Goal: Information Seeking & Learning: Learn about a topic

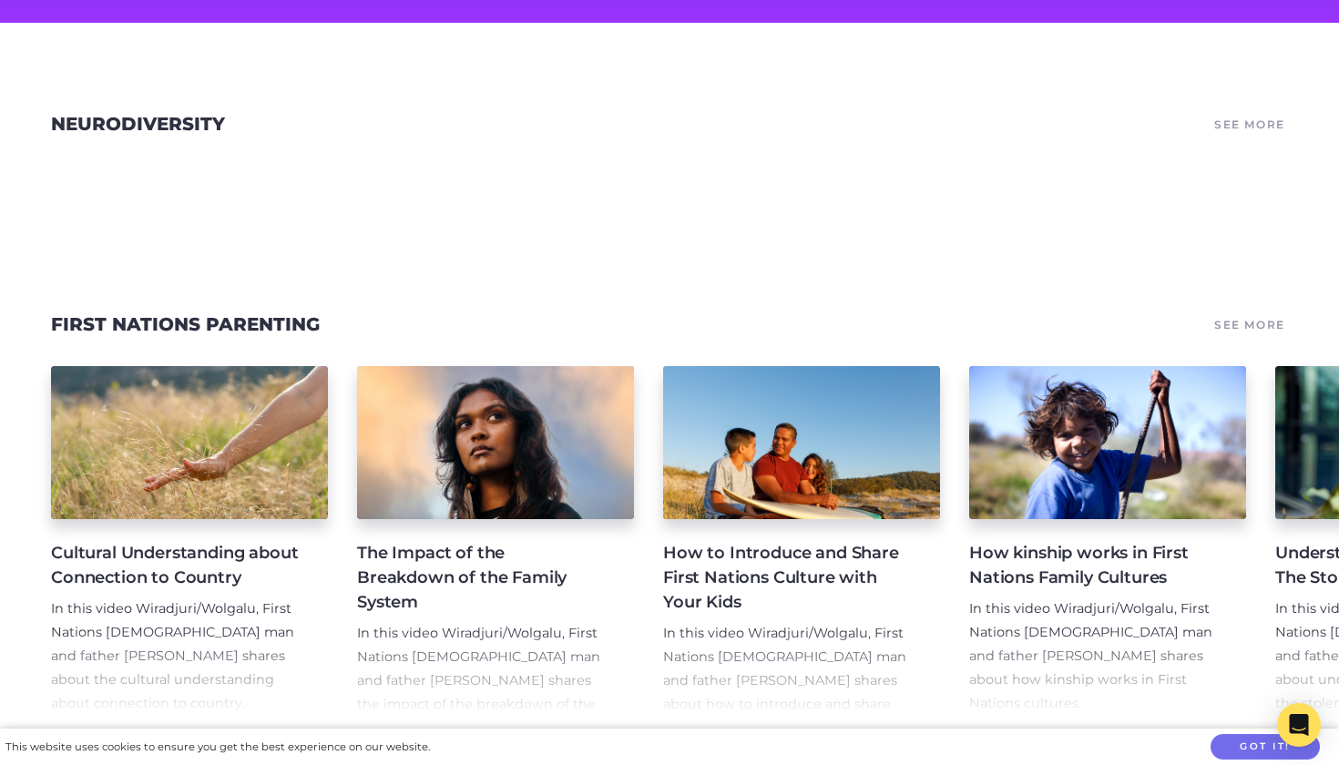
scroll to position [355, 0]
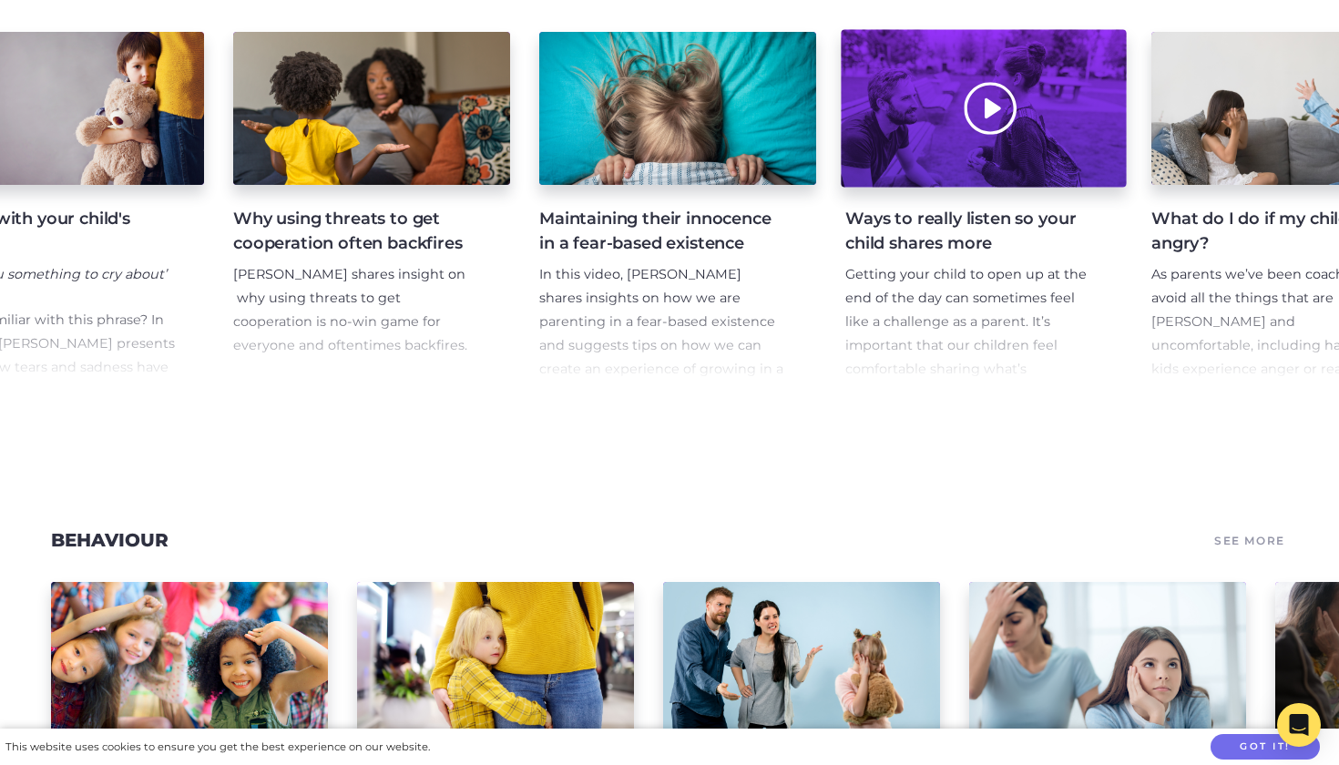
scroll to position [0, 1044]
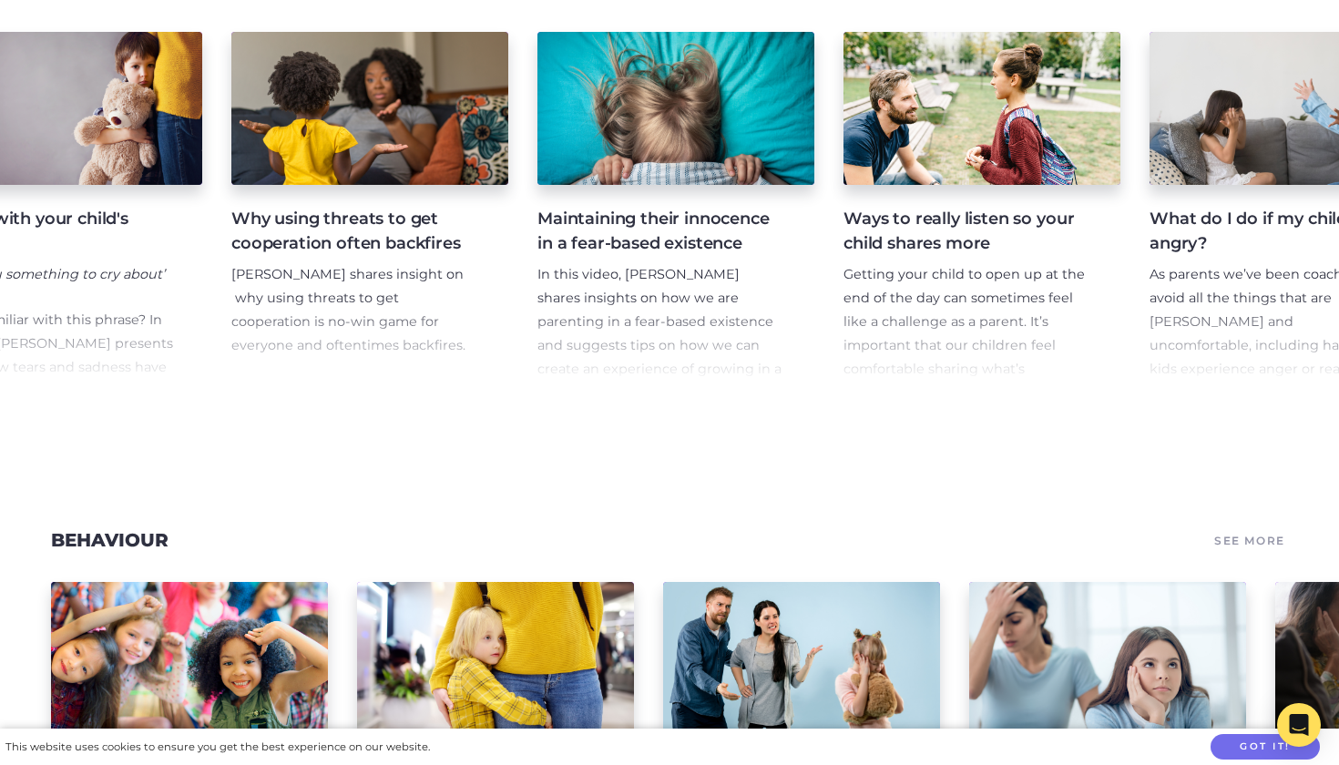
click at [686, 235] on h4 "Maintaining their innocence in a fear-based existence" at bounding box center [661, 231] width 248 height 49
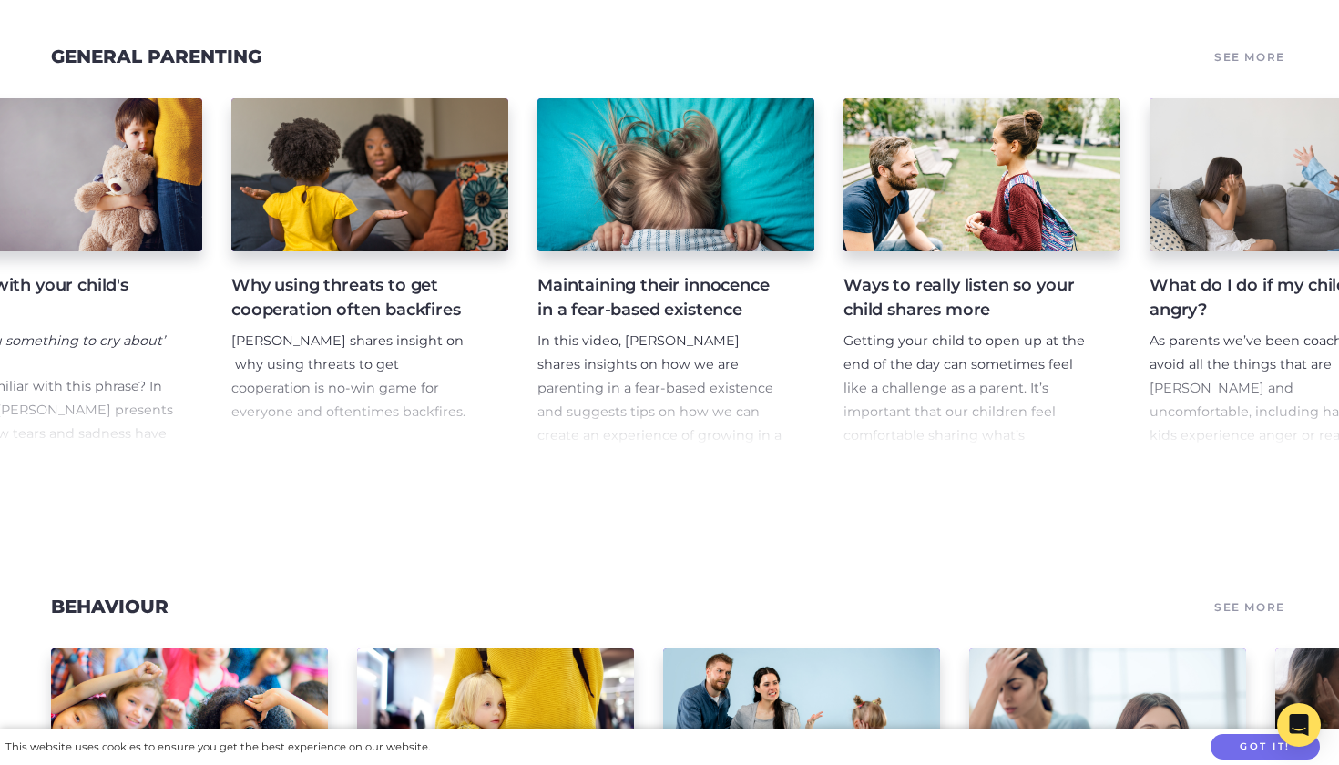
scroll to position [1053, 0]
click at [843, 476] on div "What Your Kids Need From You As A Dad In this video Wiradjuri/[PERSON_NAME], Fi…" at bounding box center [669, 277] width 1339 height 401
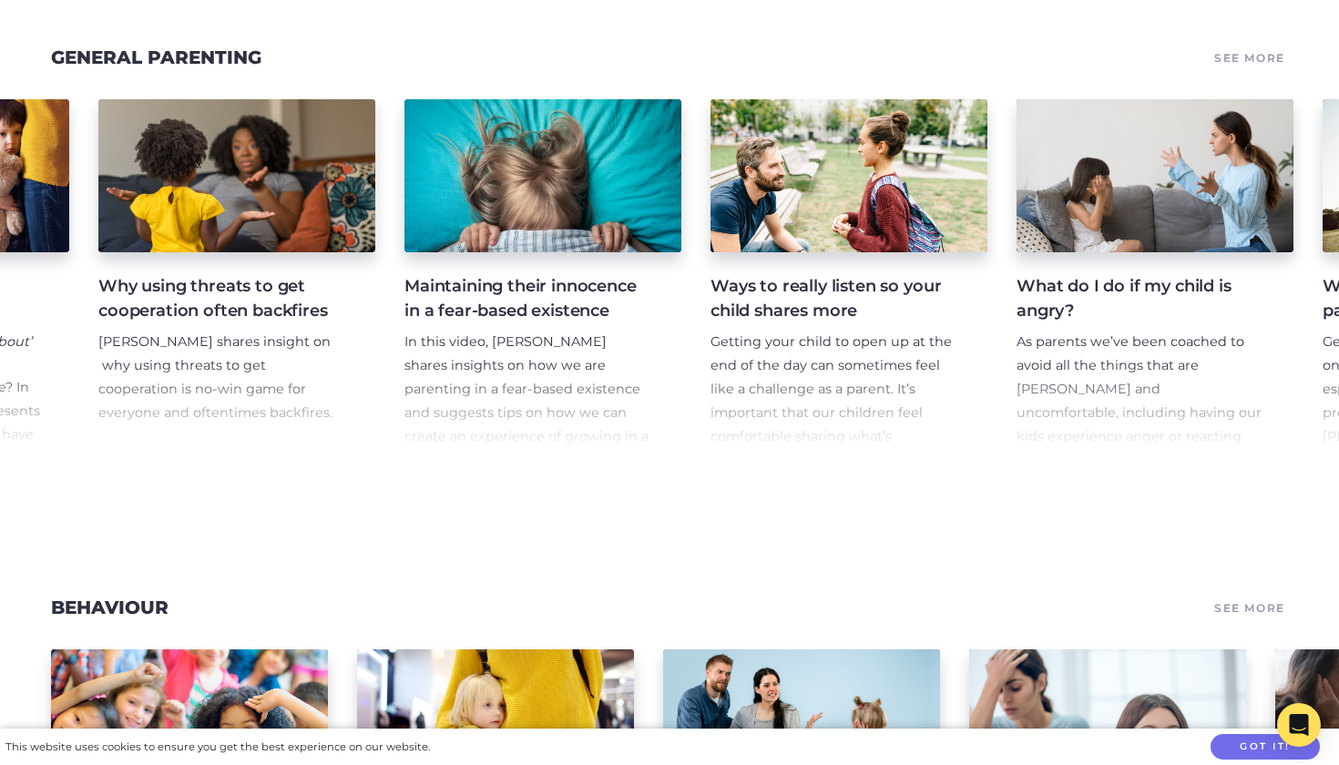
scroll to position [0, 1188]
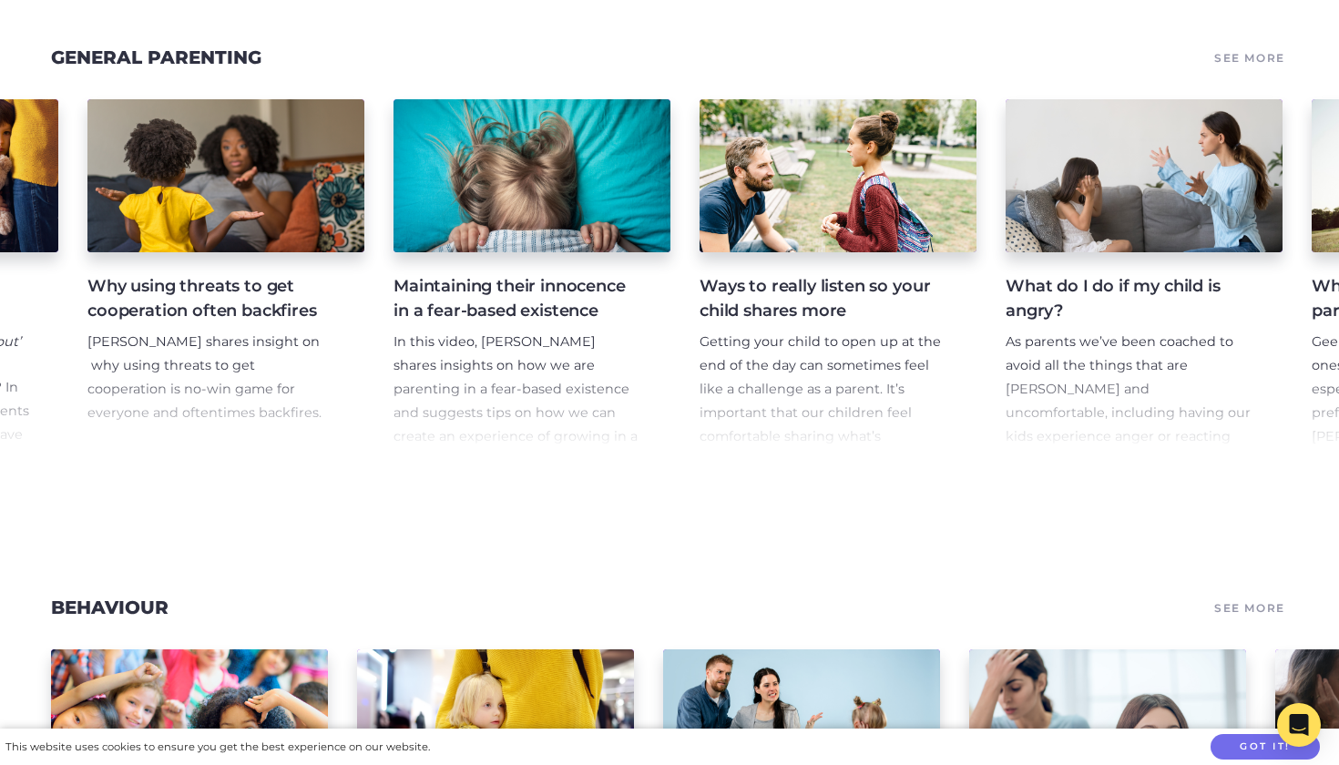
click at [1134, 357] on p "As parents we’ve been coached to avoid all the things that are [PERSON_NAME] an…" at bounding box center [1130, 449] width 248 height 236
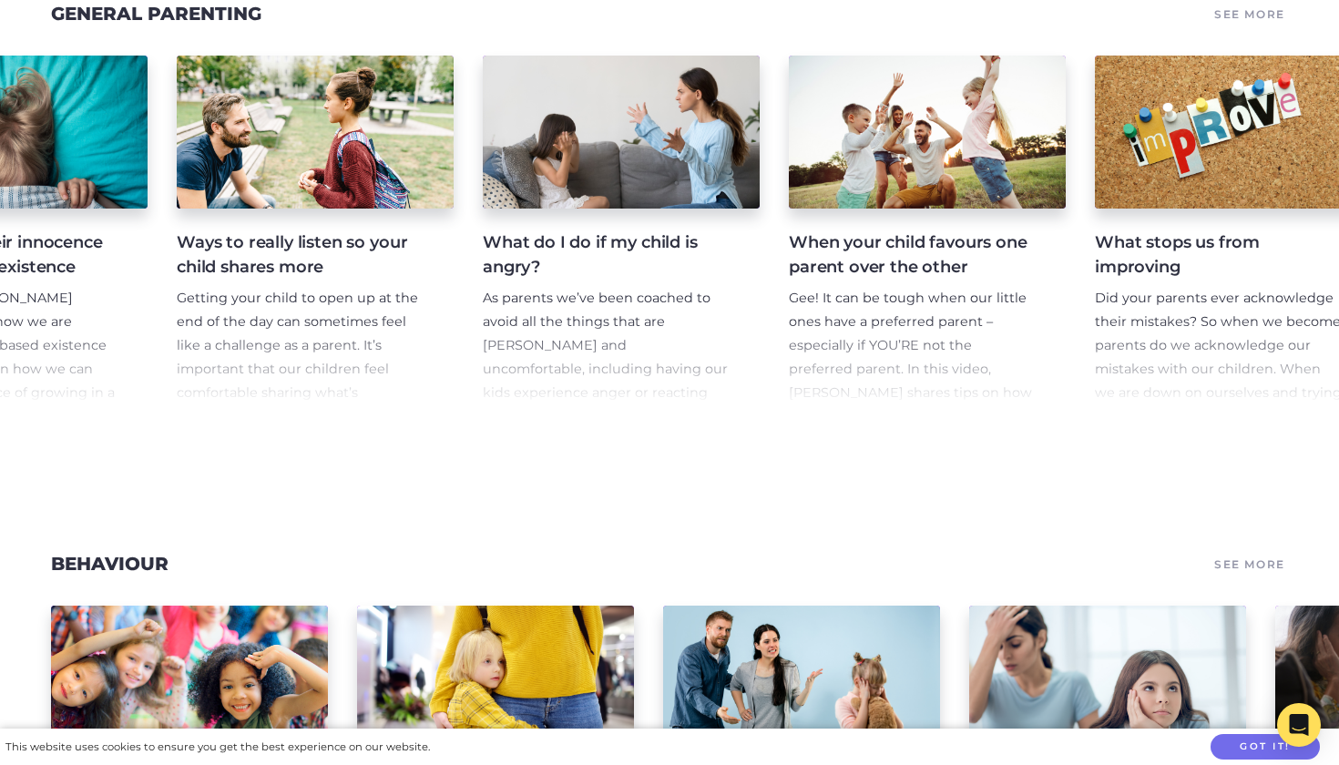
scroll to position [0, 1714]
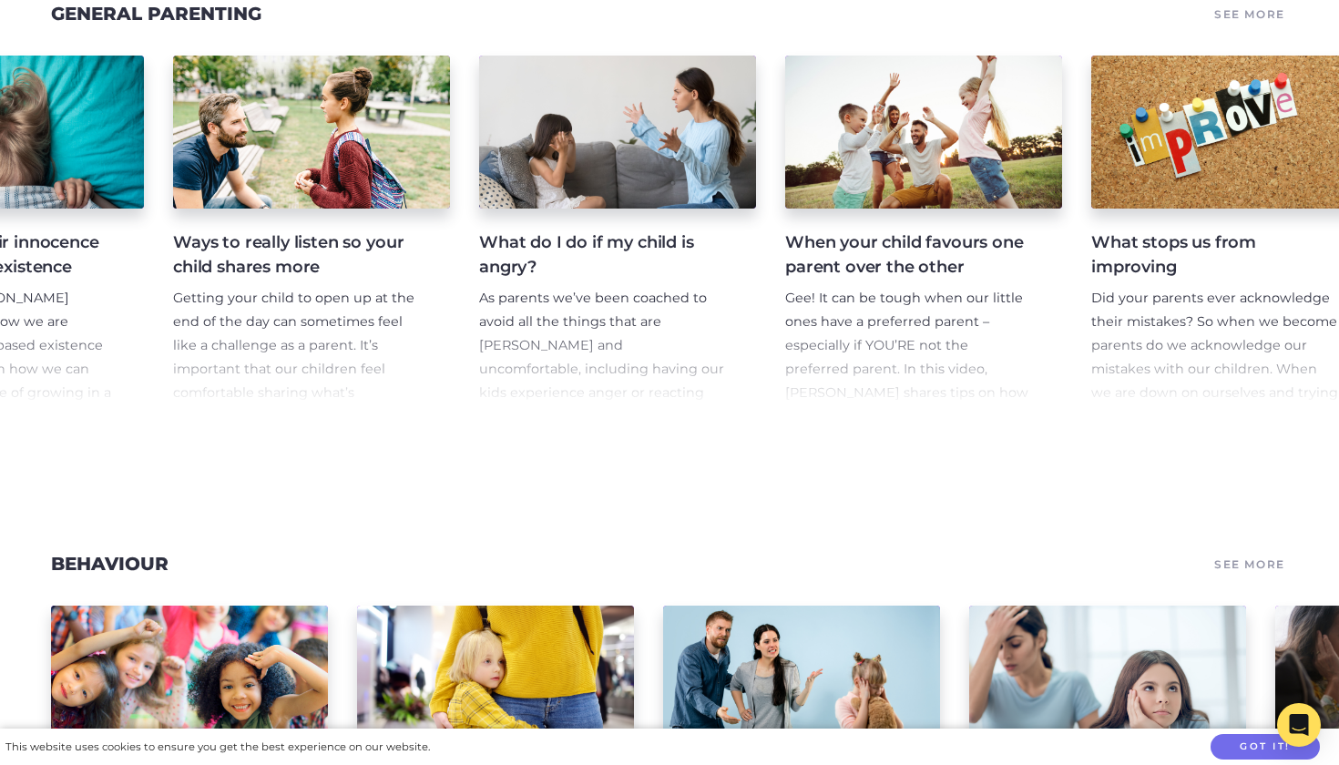
click at [931, 247] on h4 "When your child favours one parent over the other" at bounding box center [909, 254] width 248 height 49
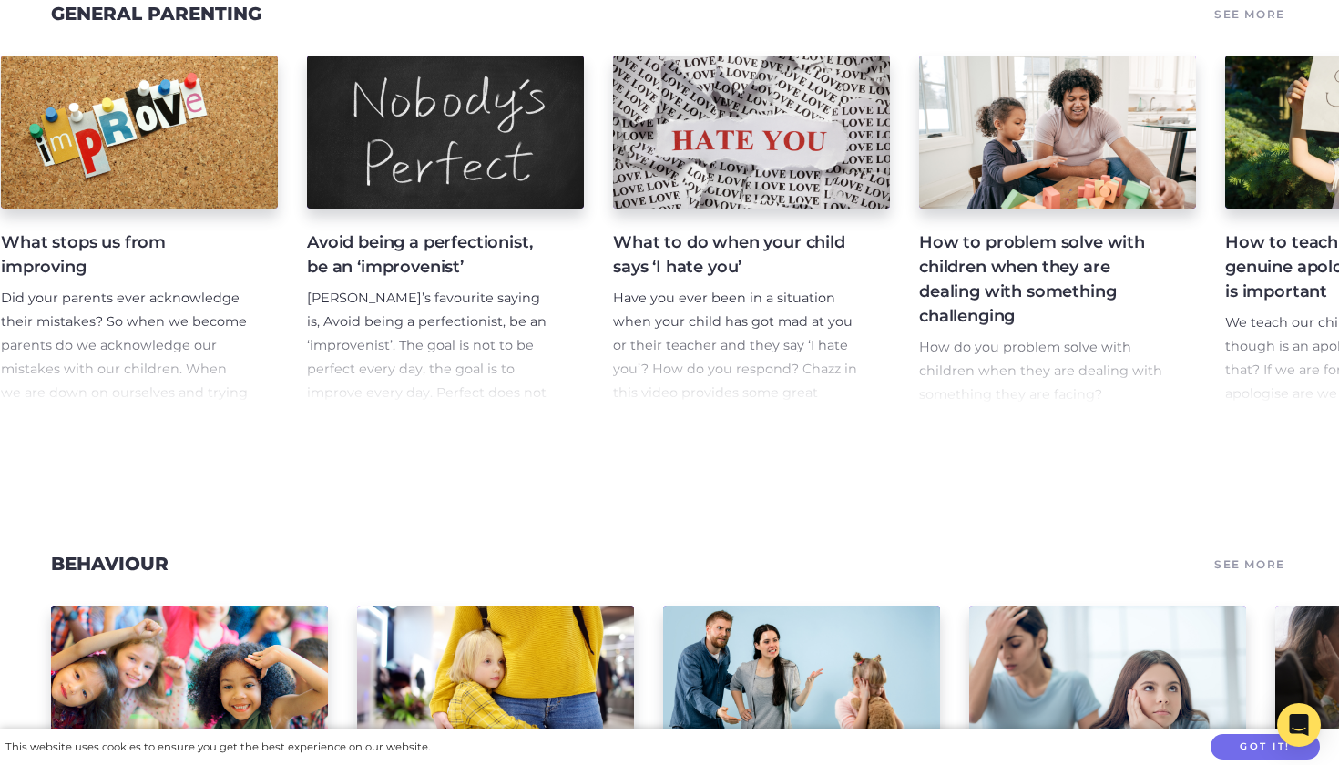
scroll to position [0, 2805]
click at [1055, 271] on h4 "How to problem solve with children when they are dealing with something challen…" at bounding box center [1042, 279] width 248 height 98
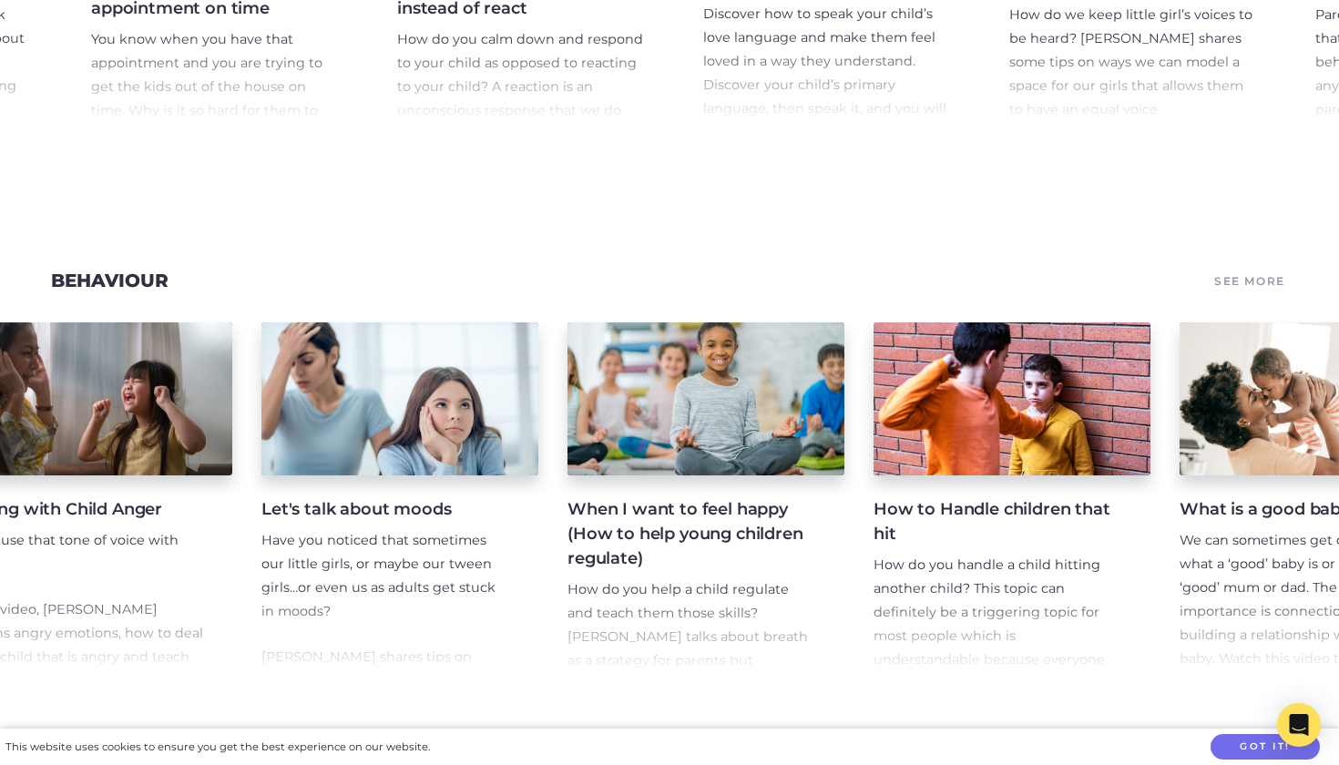
scroll to position [0, 1324]
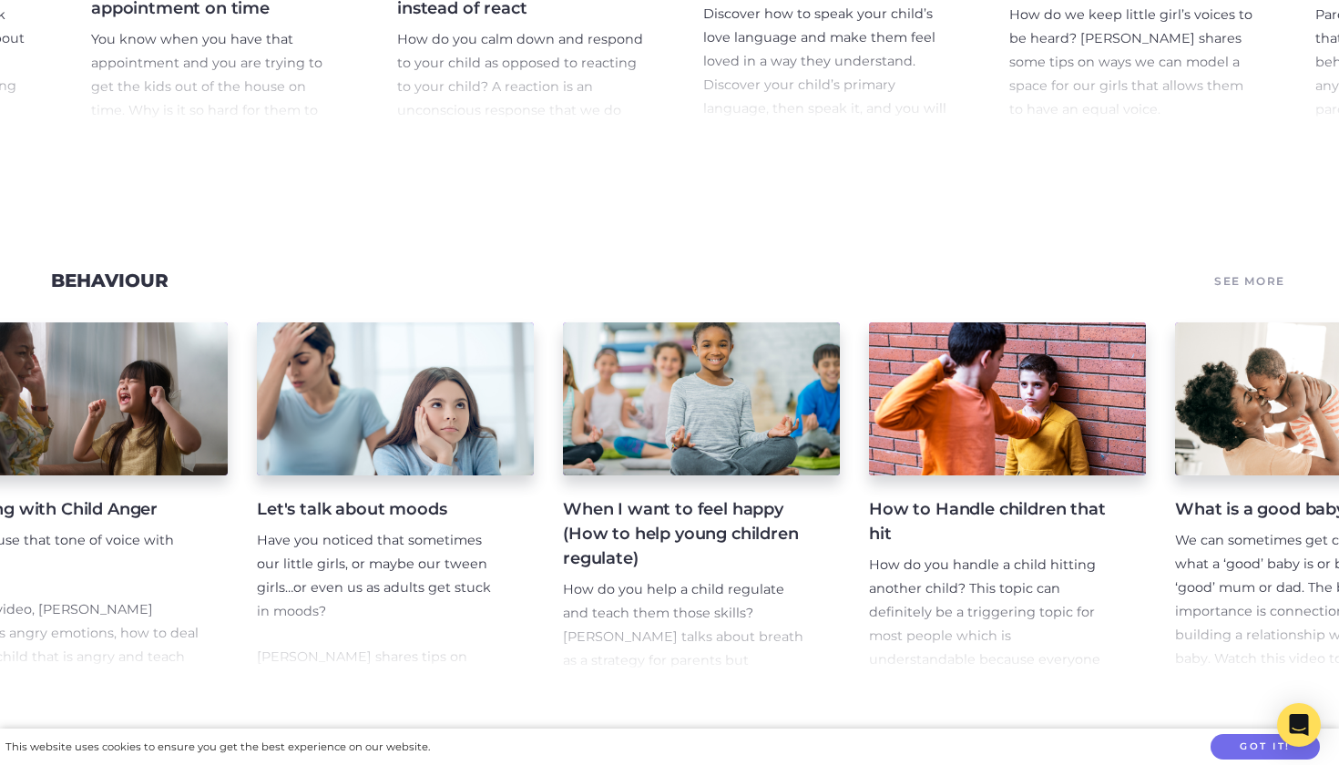
click at [661, 536] on h4 "When I want to feel happy (How to help young children regulate)" at bounding box center [687, 534] width 248 height 74
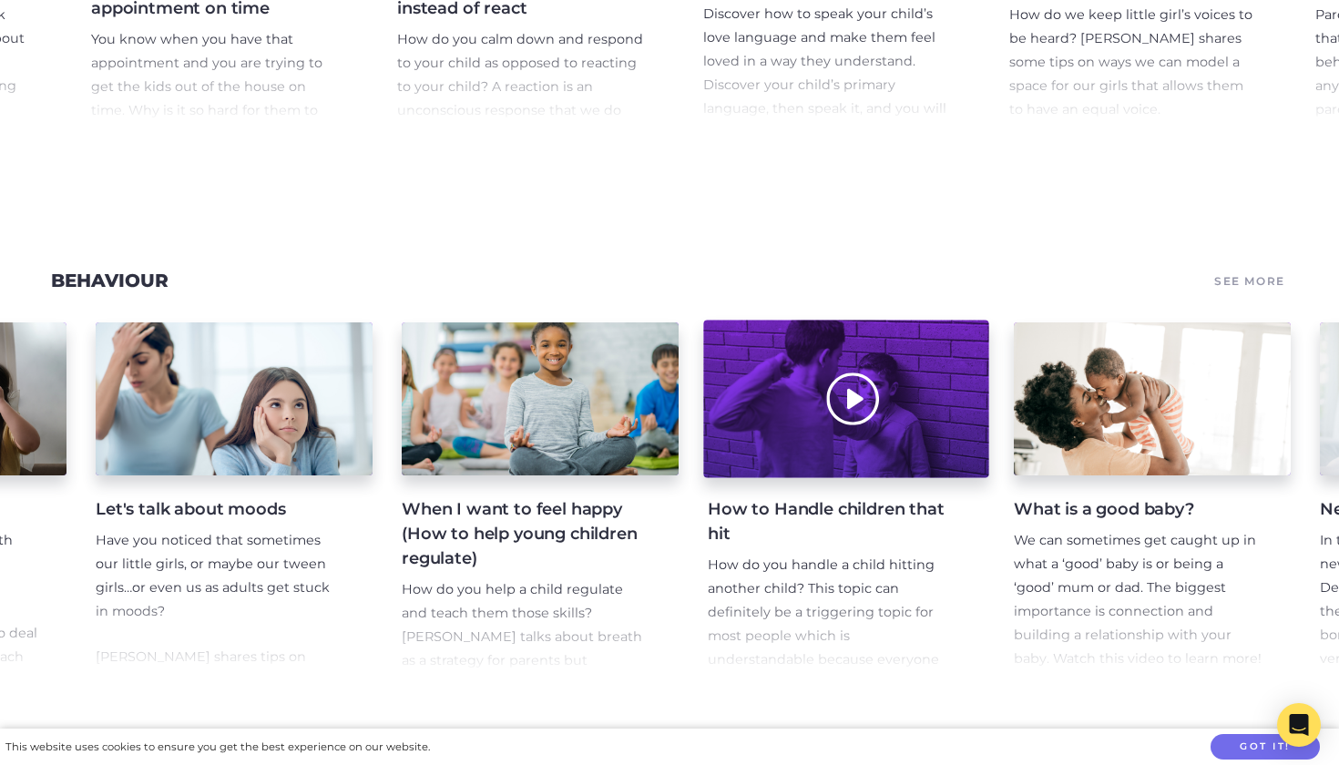
scroll to position [0, 1518]
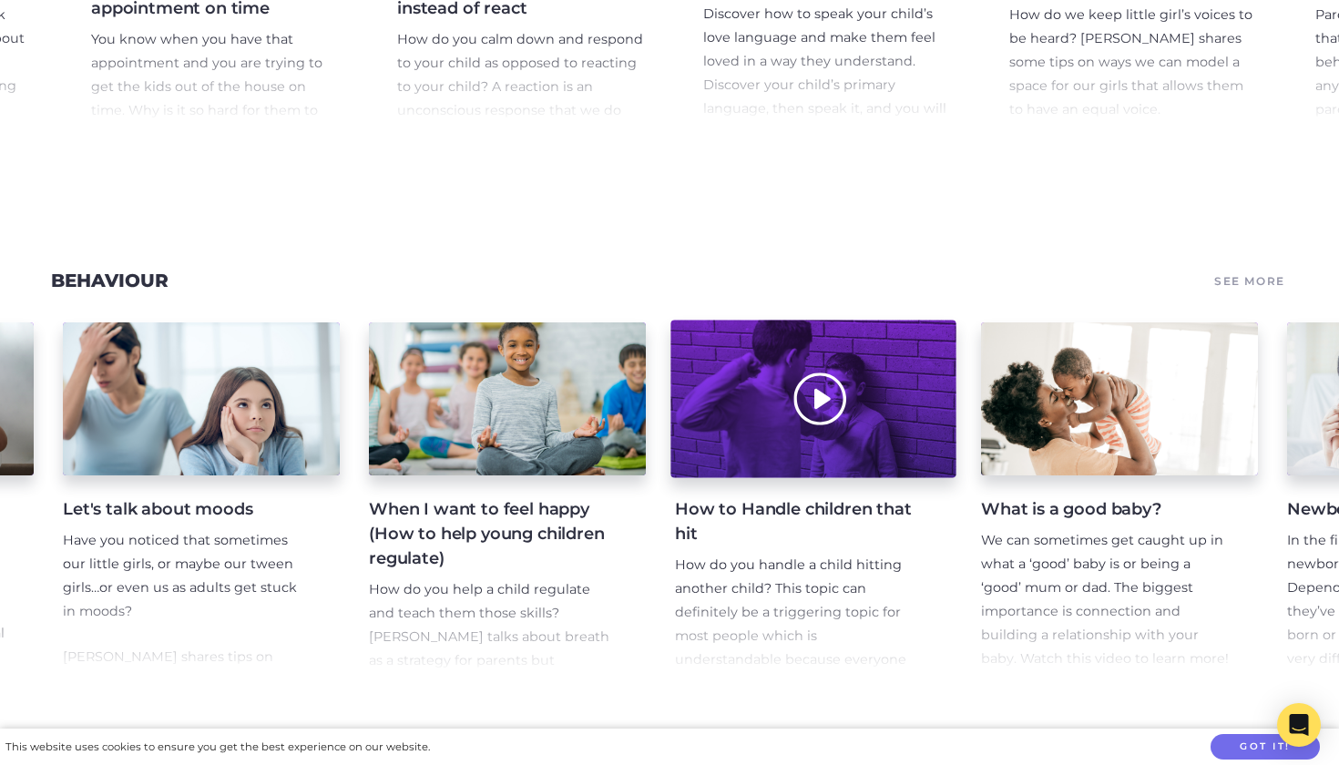
click at [827, 448] on div at bounding box center [812, 400] width 285 height 158
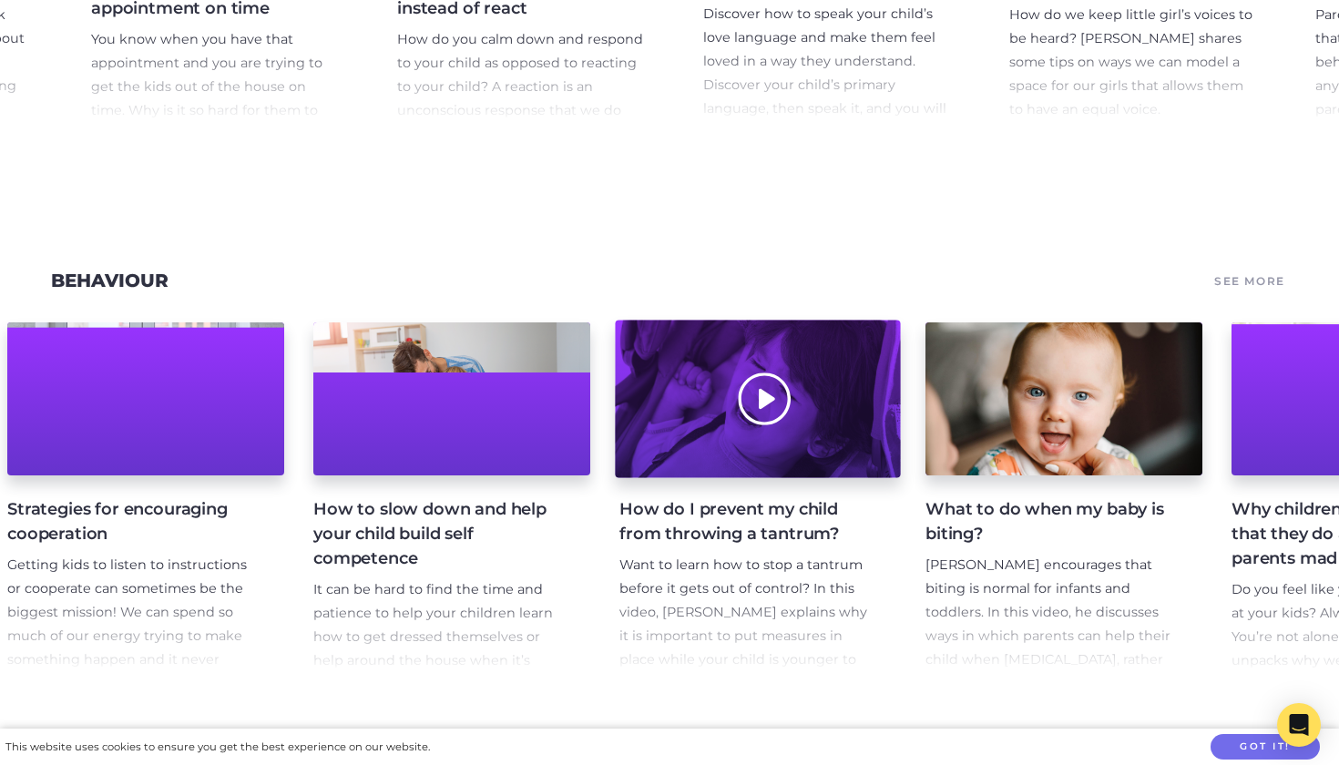
scroll to position [0, 4065]
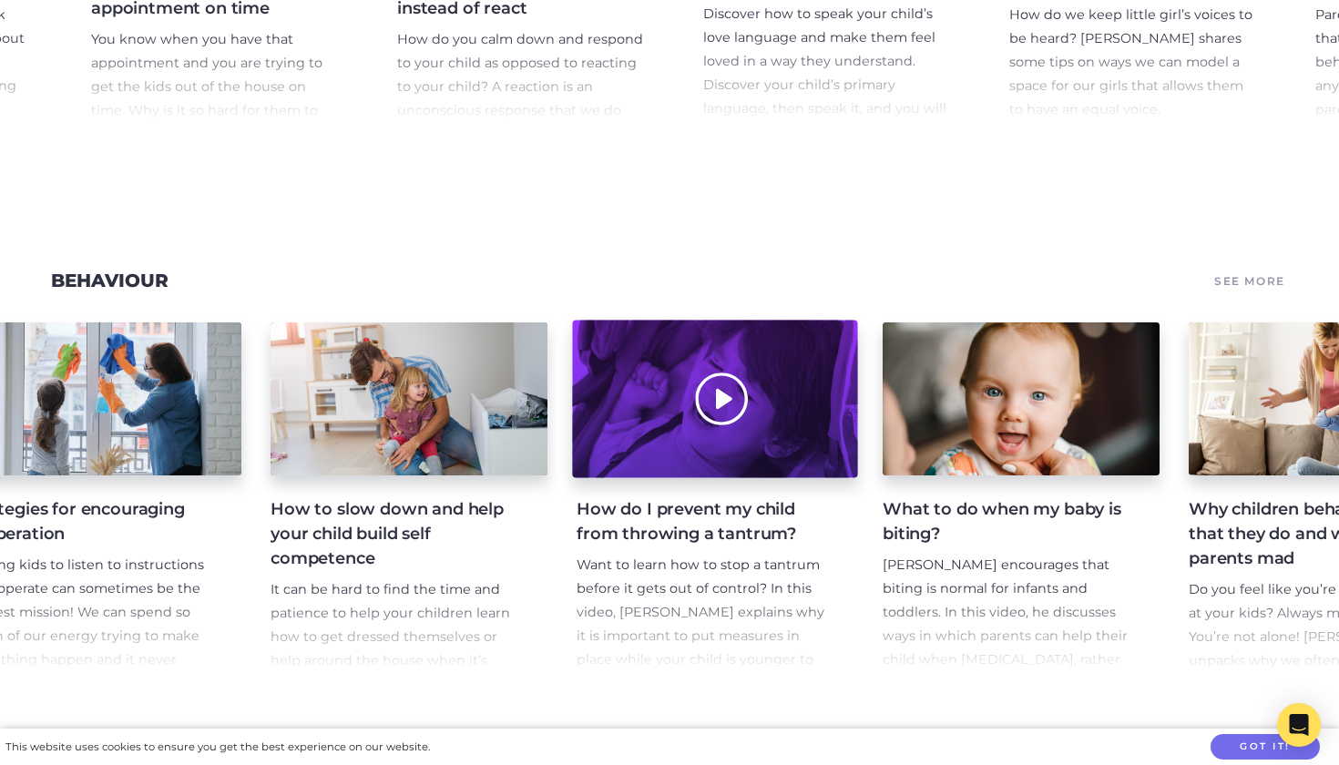
click at [718, 436] on div at bounding box center [714, 400] width 285 height 158
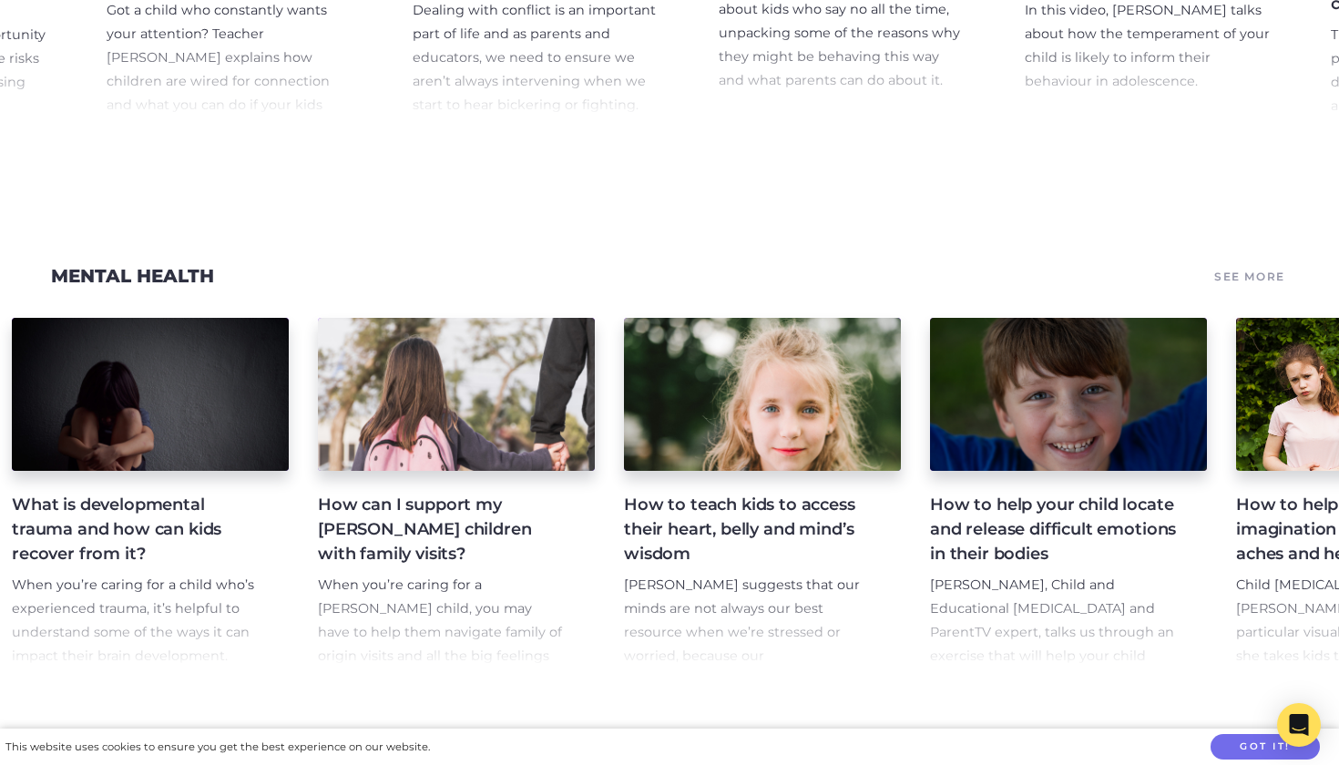
scroll to position [0, 5867]
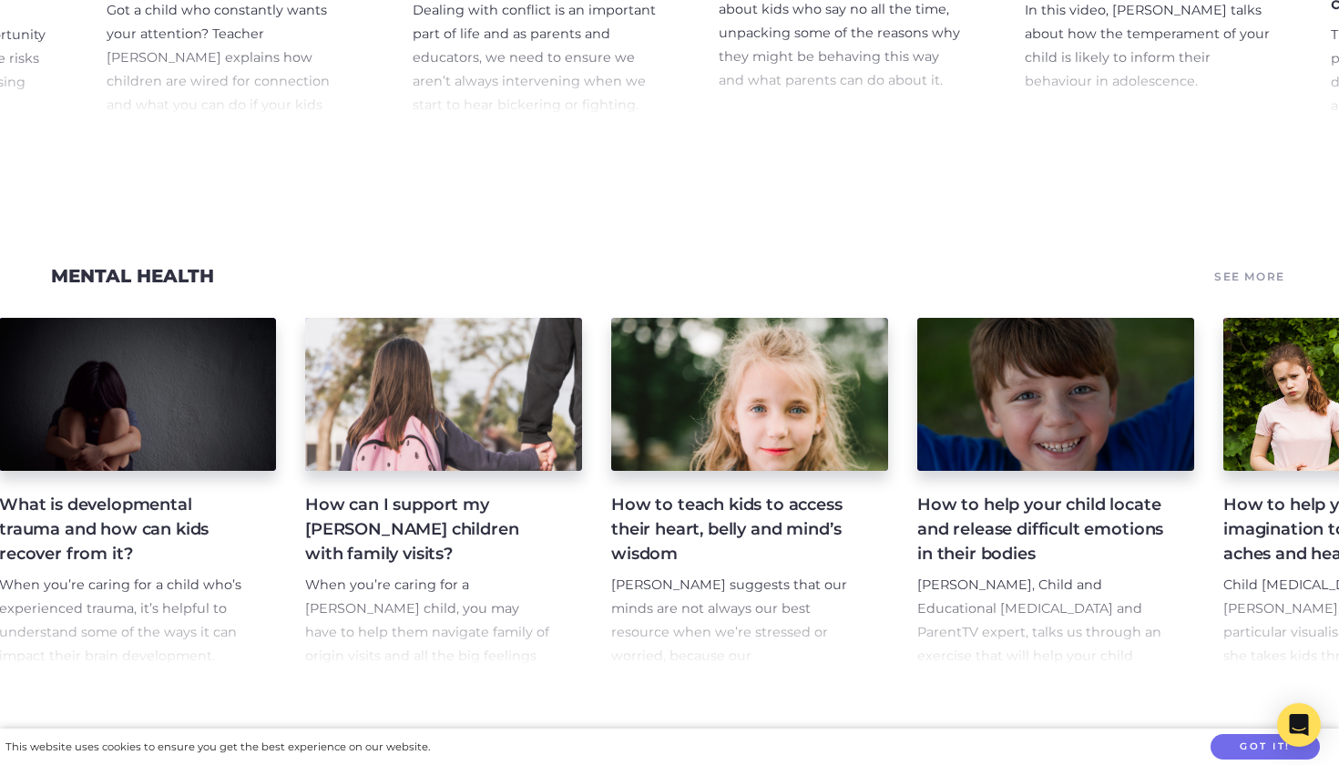
click at [712, 506] on h4 "How to teach kids to access their heart, belly and mind’s wisdom" at bounding box center [735, 530] width 248 height 74
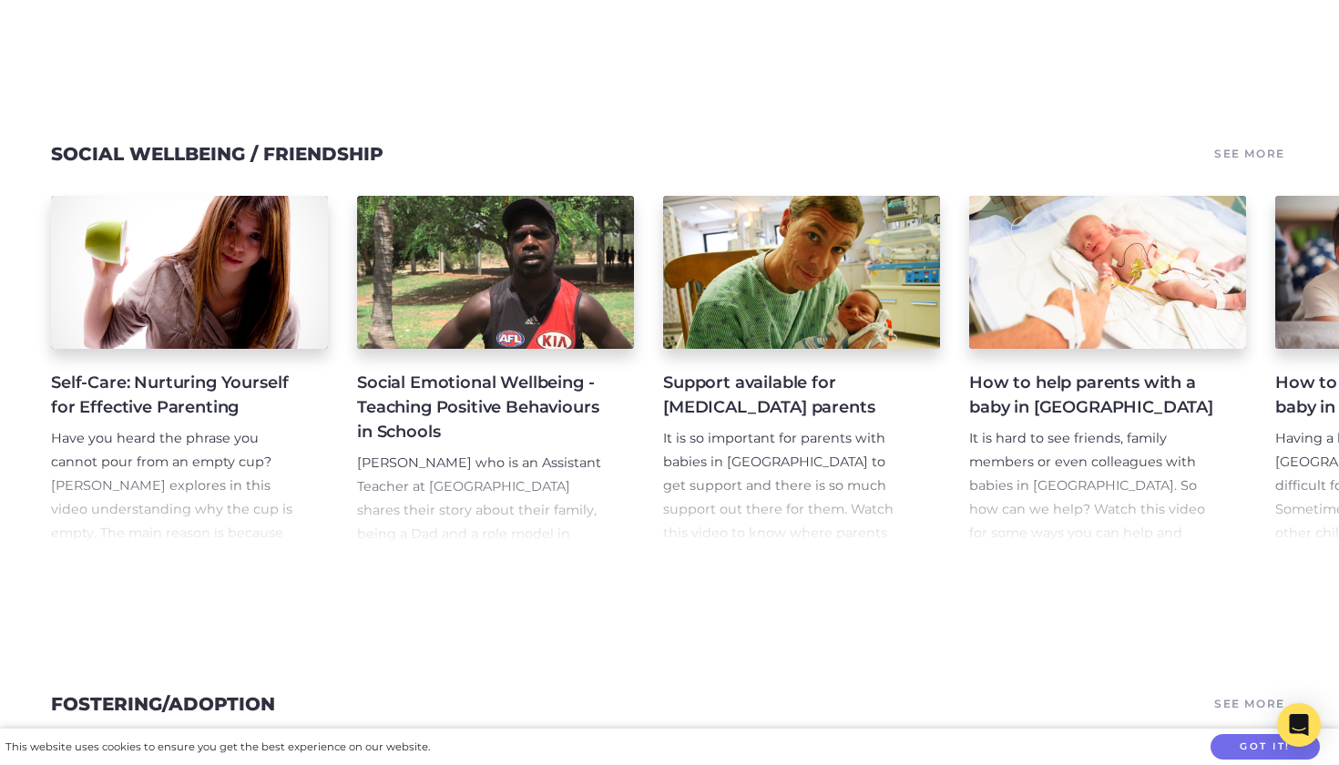
scroll to position [4466, 0]
